Goal: Navigation & Orientation: Go to known website

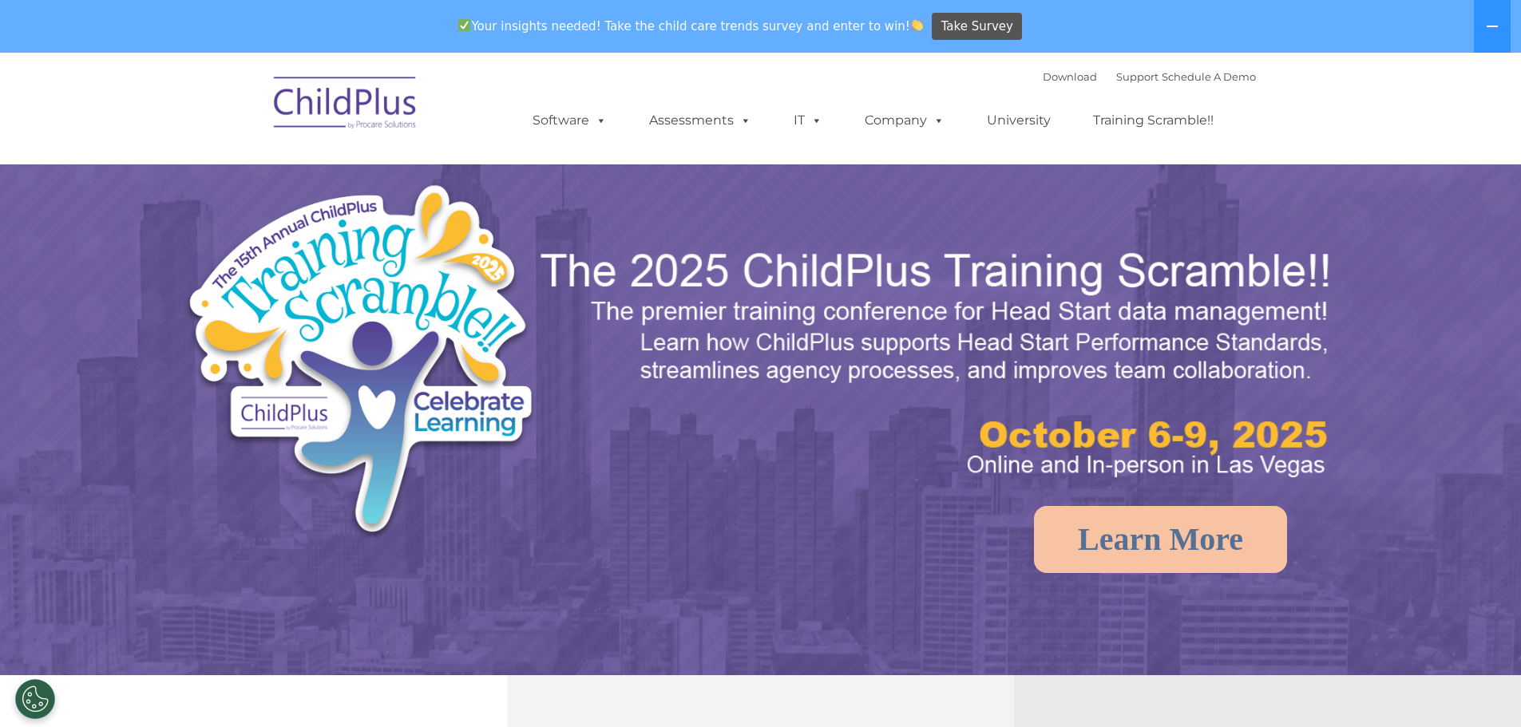
select select "MEDIUM"
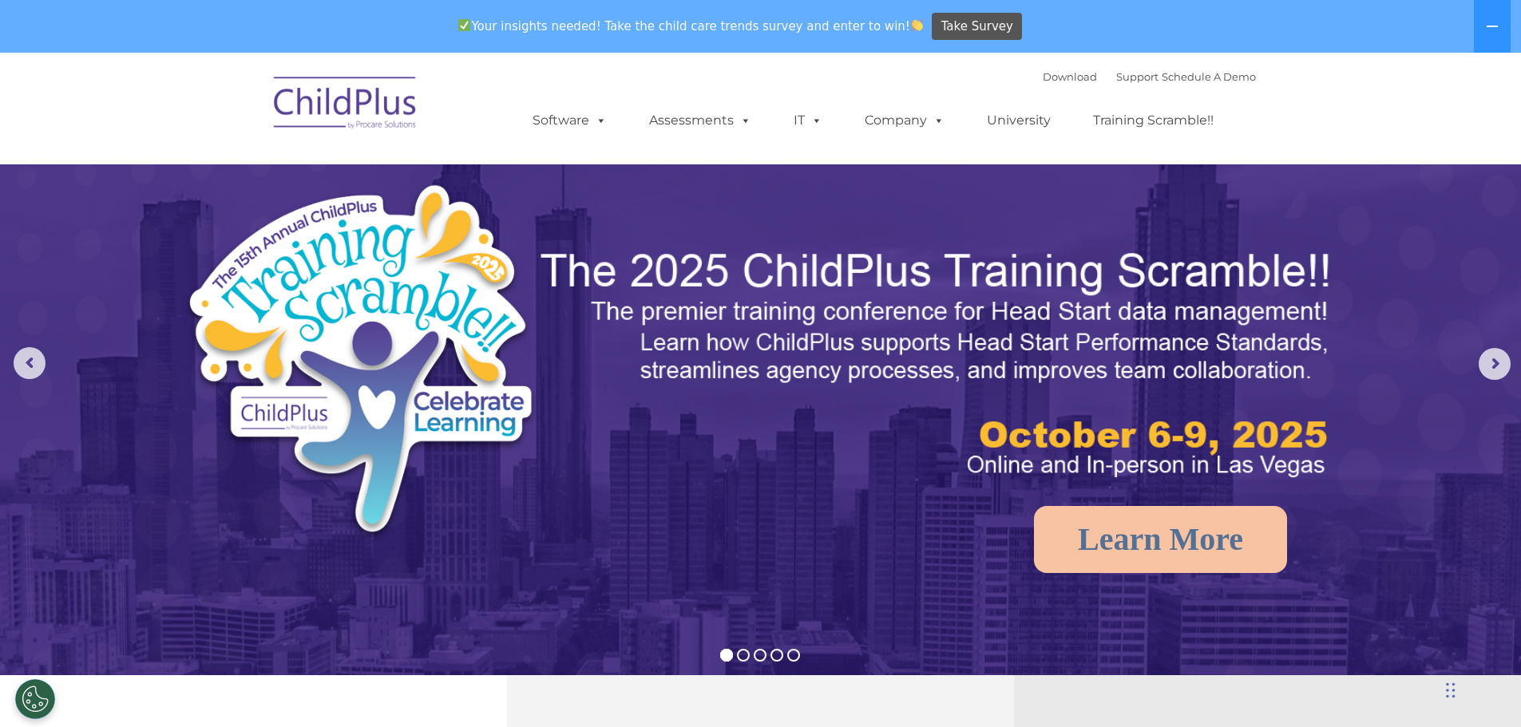
click at [355, 115] on img at bounding box center [346, 105] width 160 height 80
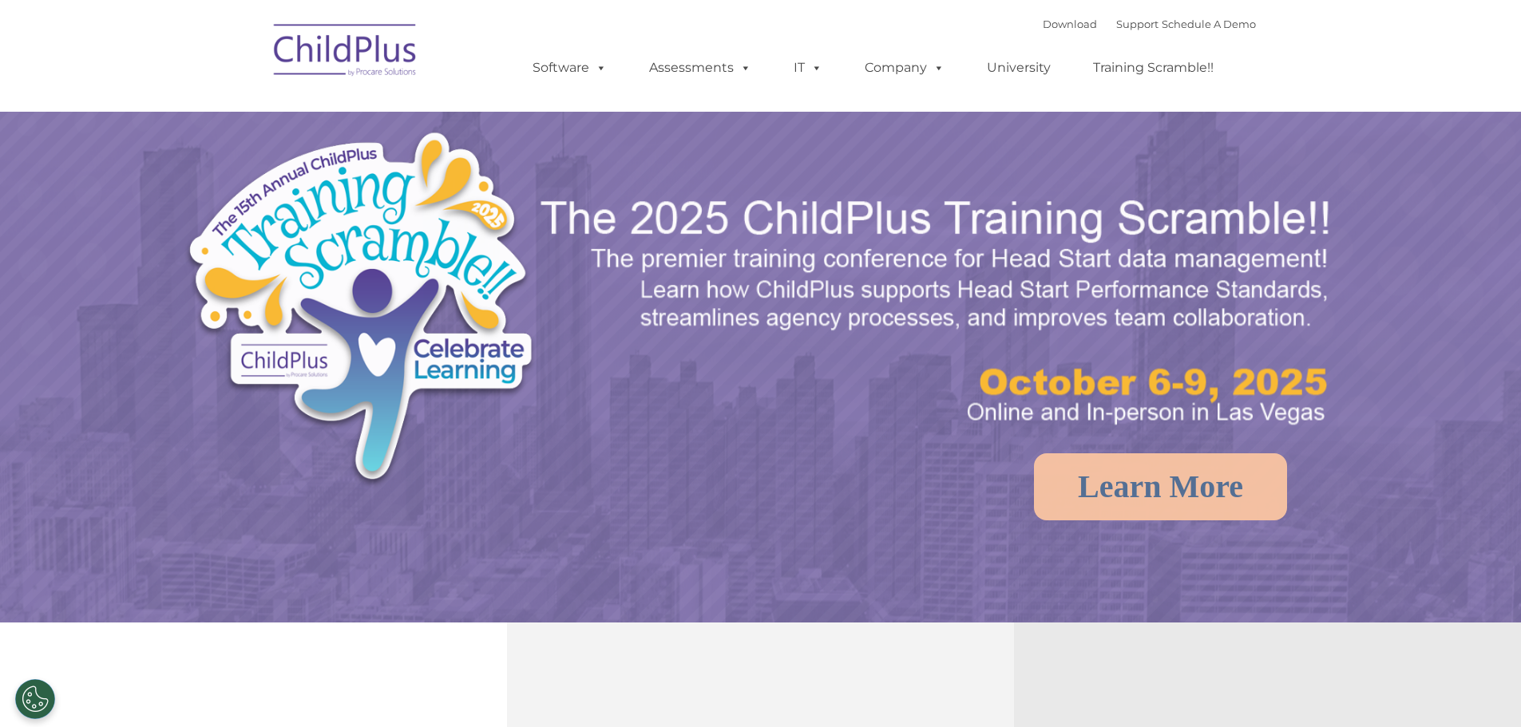
select select "MEDIUM"
